Goal: Task Accomplishment & Management: Manage account settings

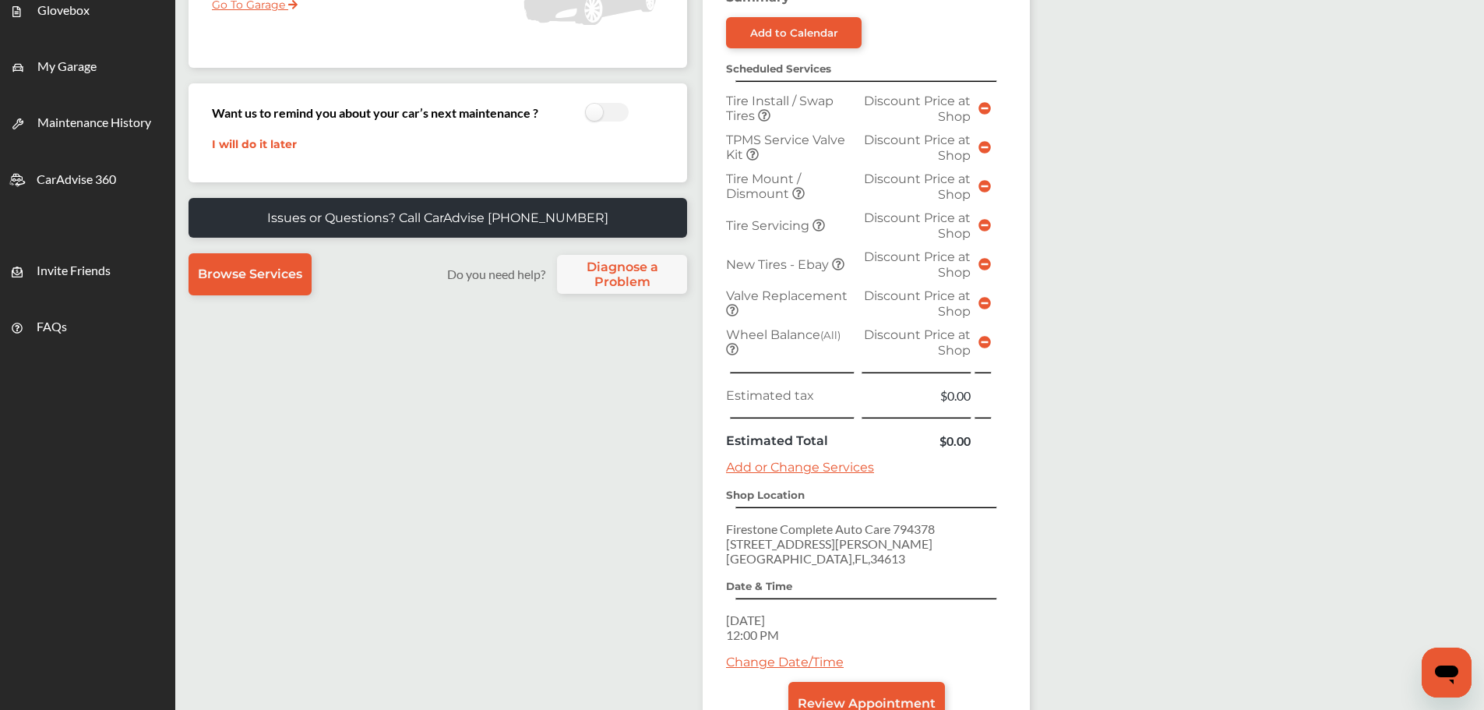
scroll to position [156, 0]
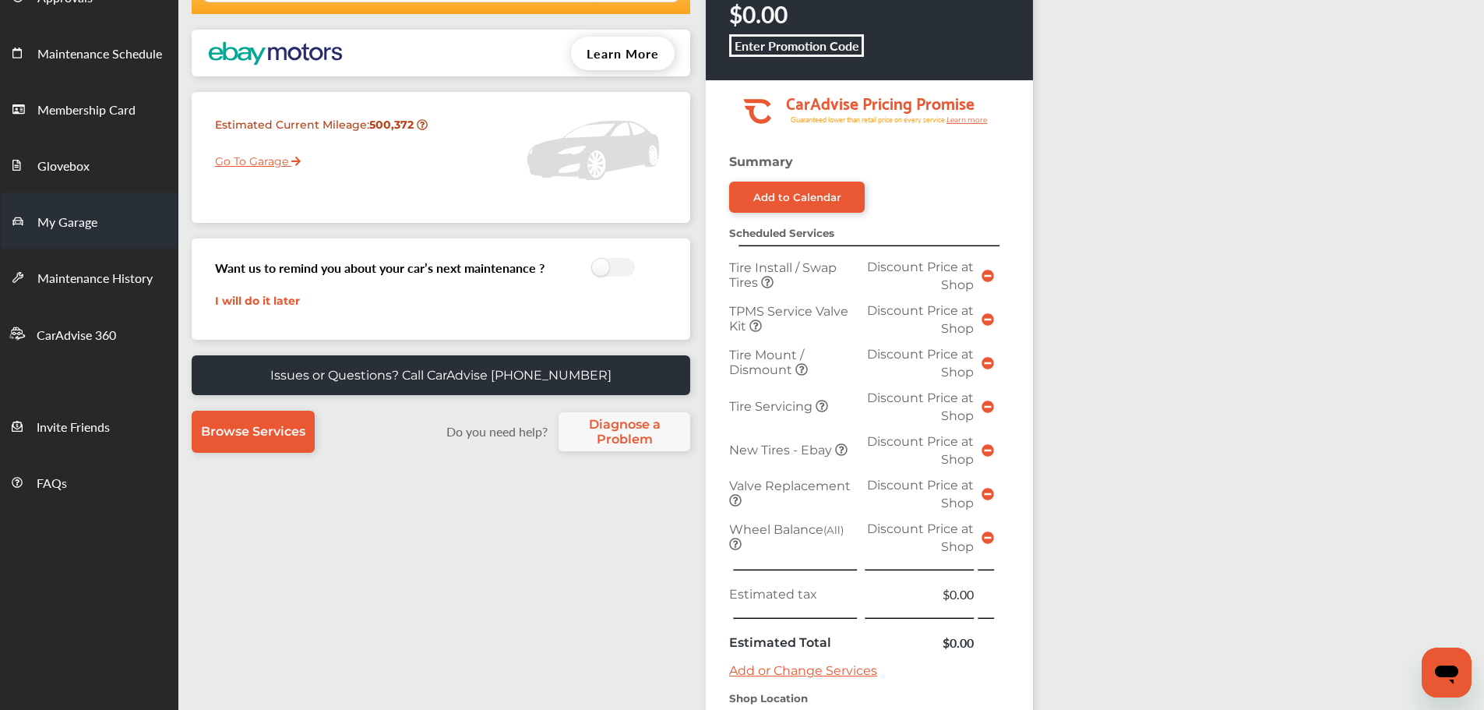
click at [74, 220] on span "My Garage" at bounding box center [67, 223] width 60 height 20
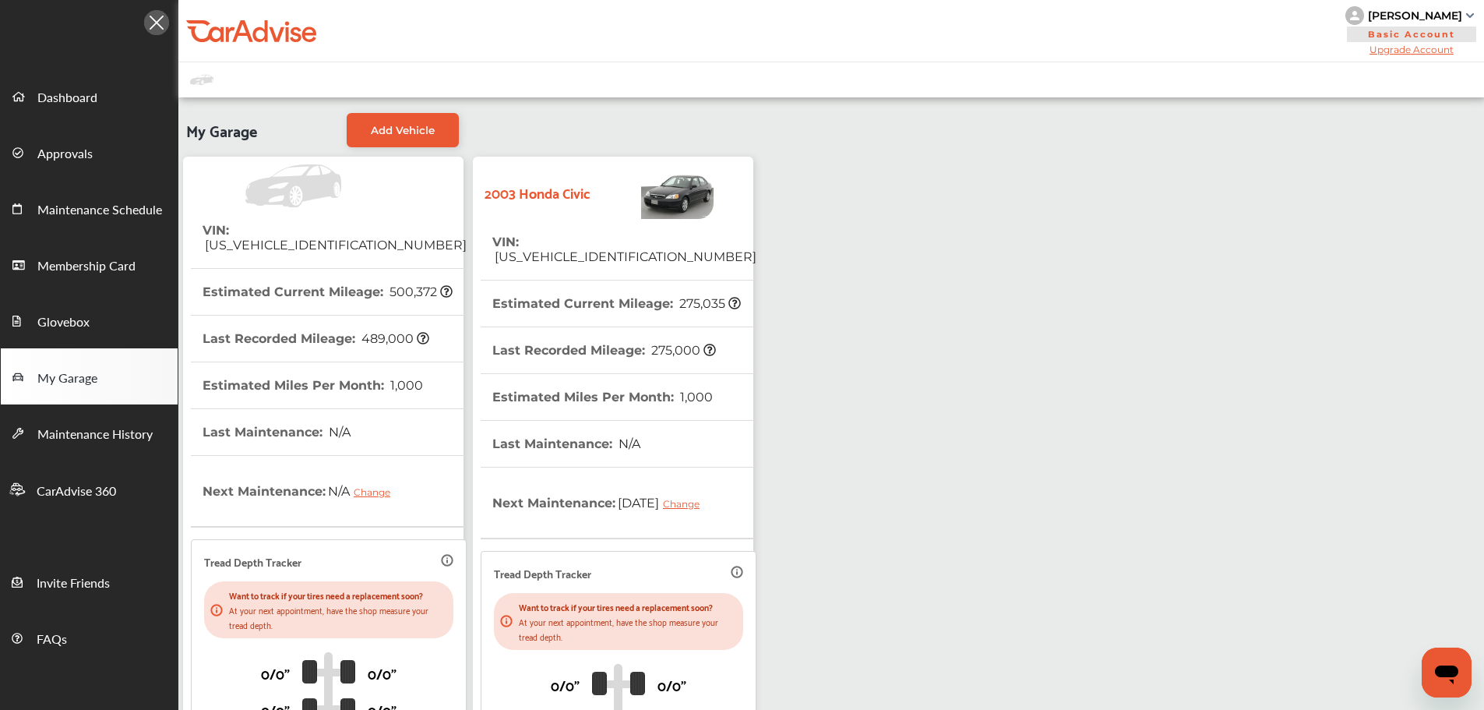
click at [672, 250] on tr "VIN : [US_VEHICLE_IDENTIFICATION_NUMBER]" at bounding box center [619, 250] width 276 height 62
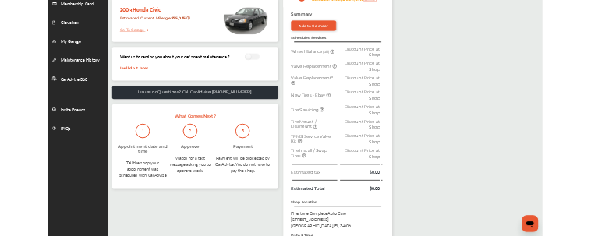
scroll to position [489, 0]
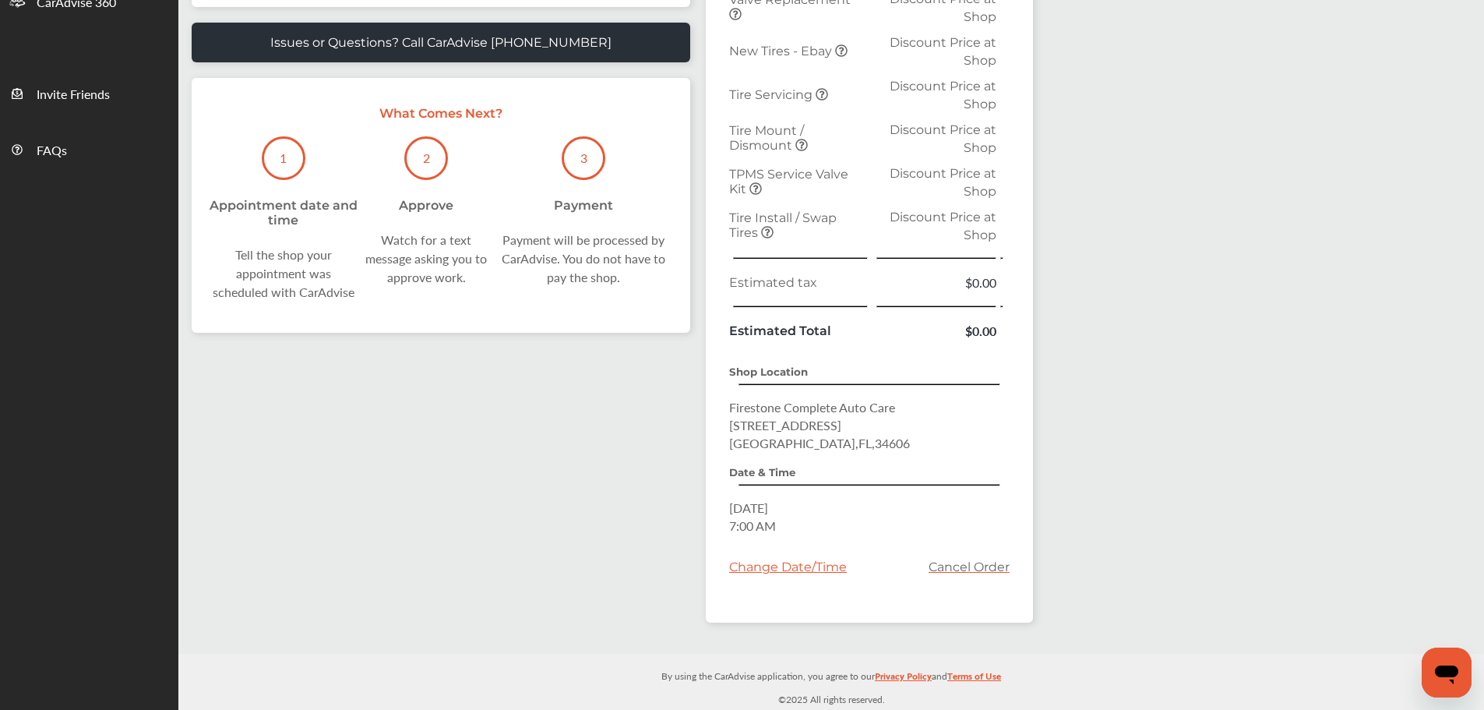
click at [975, 551] on span "Cancel Order" at bounding box center [969, 573] width 81 height 52
click at [969, 571] on link "Cancel Order" at bounding box center [969, 566] width 81 height 15
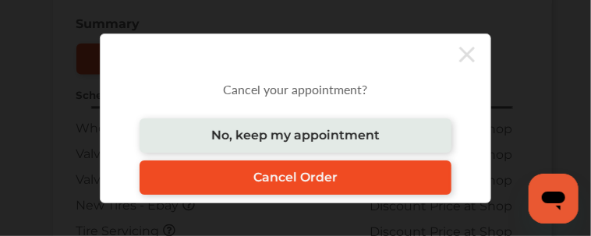
click at [323, 183] on span "Cancel Order" at bounding box center [295, 177] width 84 height 15
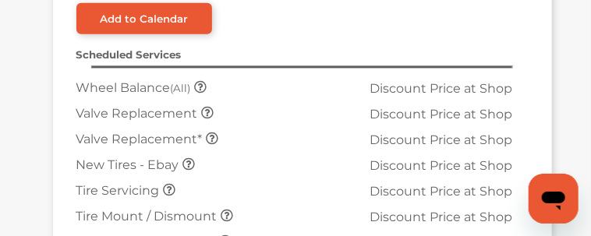
scroll to position [465, 0]
